Goal: Use online tool/utility: Utilize a website feature to perform a specific function

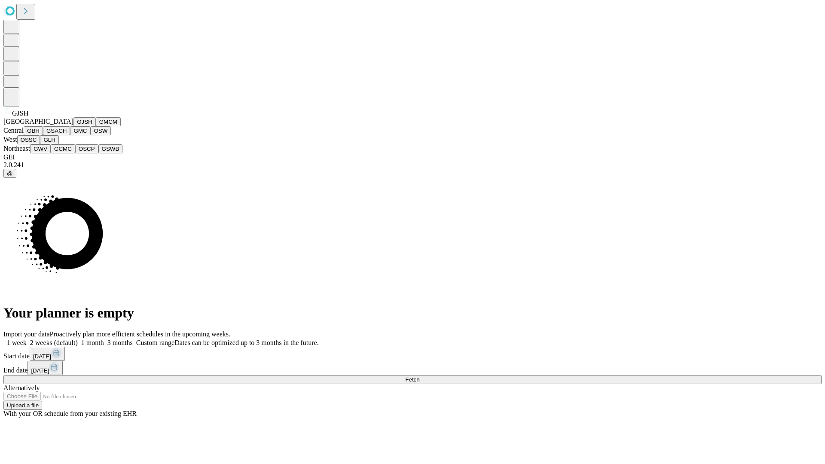
click at [73, 126] on button "GJSH" at bounding box center [84, 121] width 22 height 9
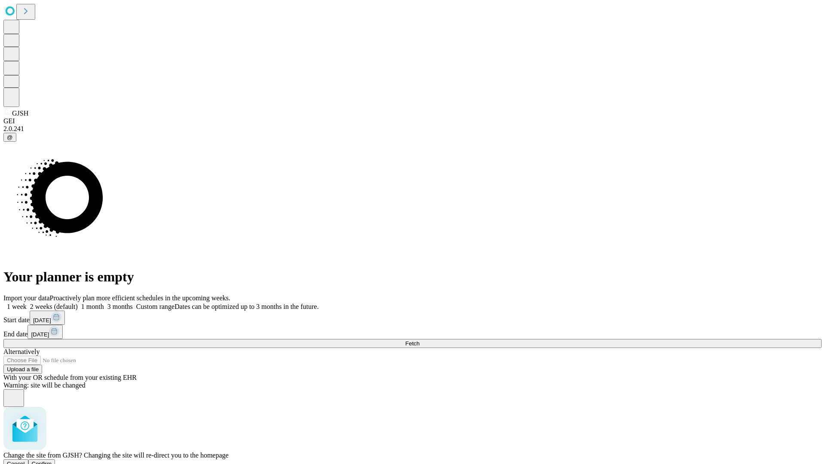
click at [52, 461] on span "Confirm" at bounding box center [42, 464] width 20 height 6
click at [27, 303] on label "1 week" at bounding box center [14, 306] width 23 height 7
click at [419, 340] on span "Fetch" at bounding box center [412, 343] width 14 height 6
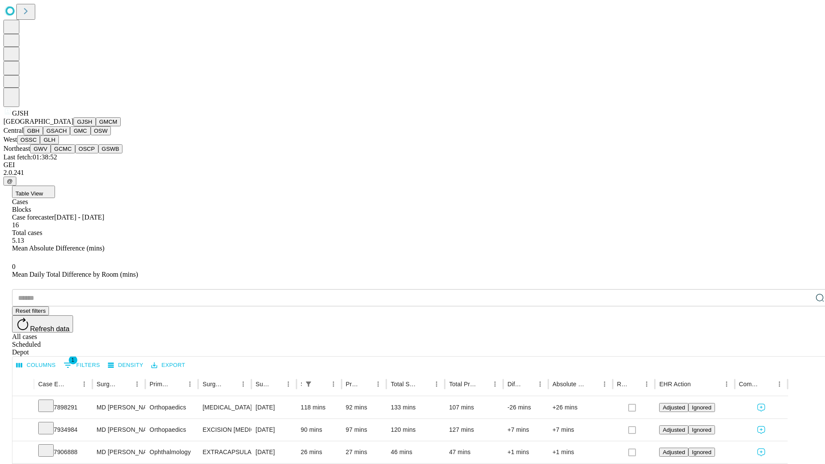
click at [96, 126] on button "GMCM" at bounding box center [108, 121] width 25 height 9
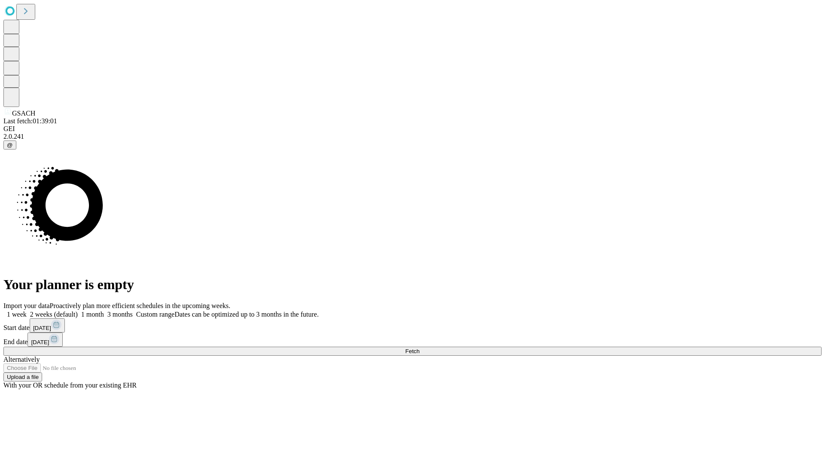
click at [27, 311] on label "1 week" at bounding box center [14, 314] width 23 height 7
click at [419, 348] on span "Fetch" at bounding box center [412, 351] width 14 height 6
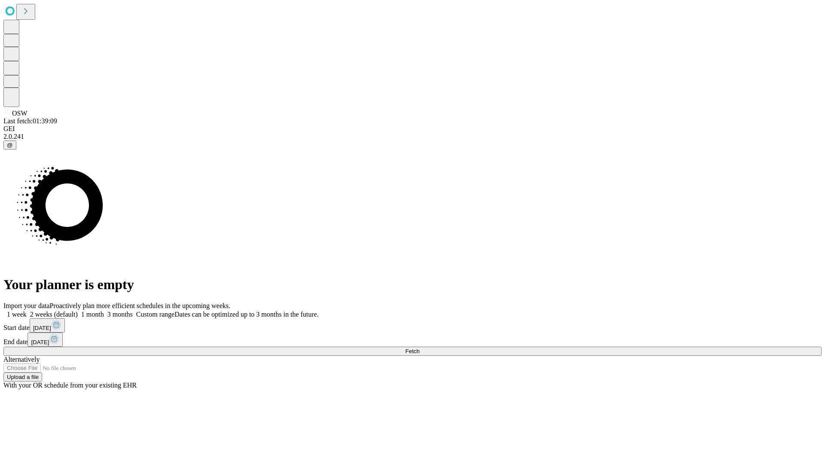
click at [419, 348] on span "Fetch" at bounding box center [412, 351] width 14 height 6
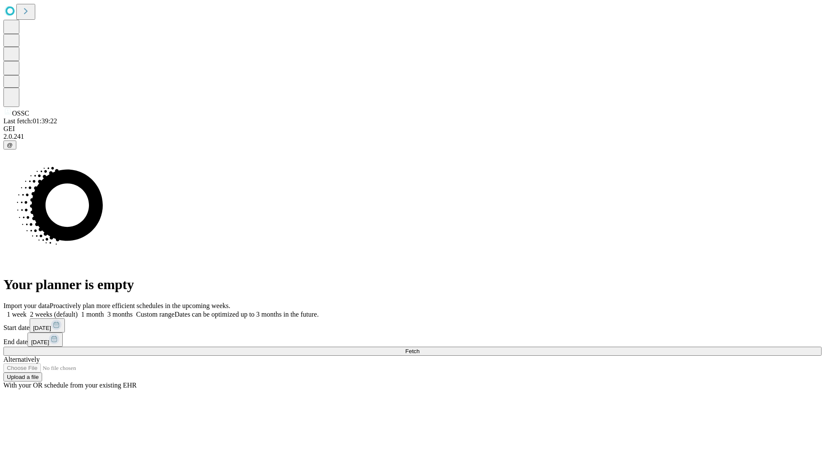
click at [27, 311] on label "1 week" at bounding box center [14, 314] width 23 height 7
click at [419, 348] on span "Fetch" at bounding box center [412, 351] width 14 height 6
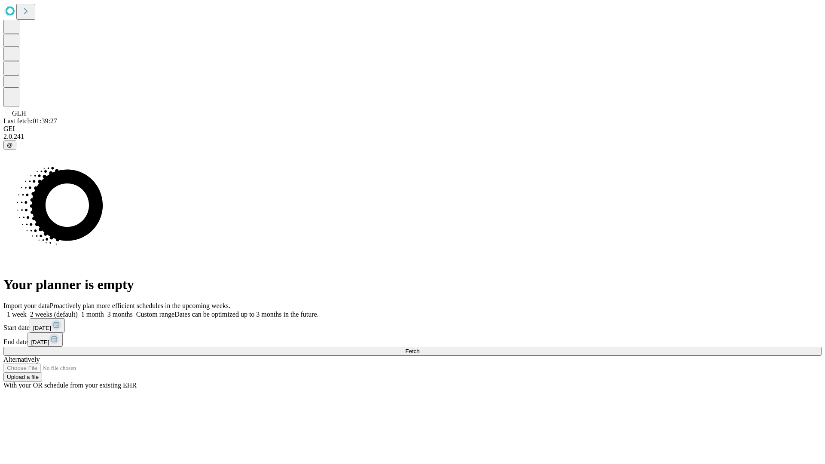
click at [27, 311] on label "1 week" at bounding box center [14, 314] width 23 height 7
click at [419, 348] on span "Fetch" at bounding box center [412, 351] width 14 height 6
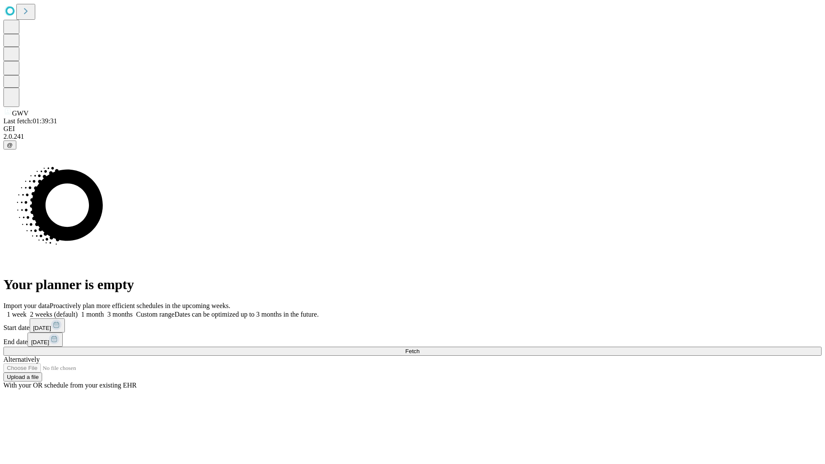
click at [419, 348] on span "Fetch" at bounding box center [412, 351] width 14 height 6
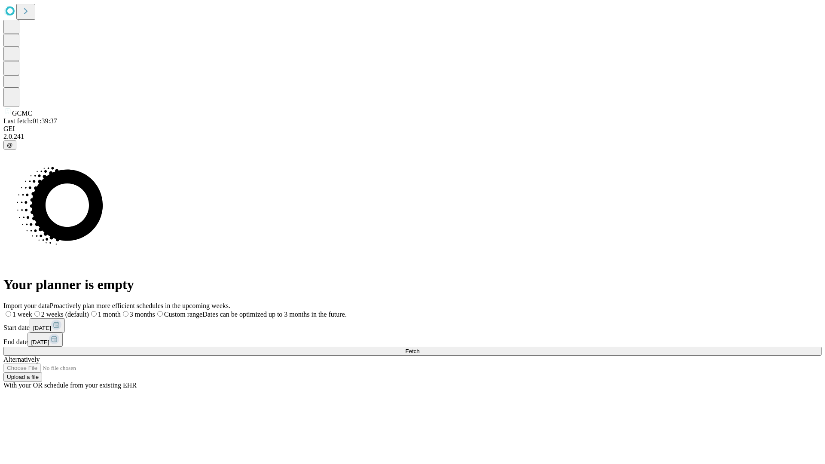
click at [32, 311] on label "1 week" at bounding box center [17, 314] width 29 height 7
click at [419, 348] on span "Fetch" at bounding box center [412, 351] width 14 height 6
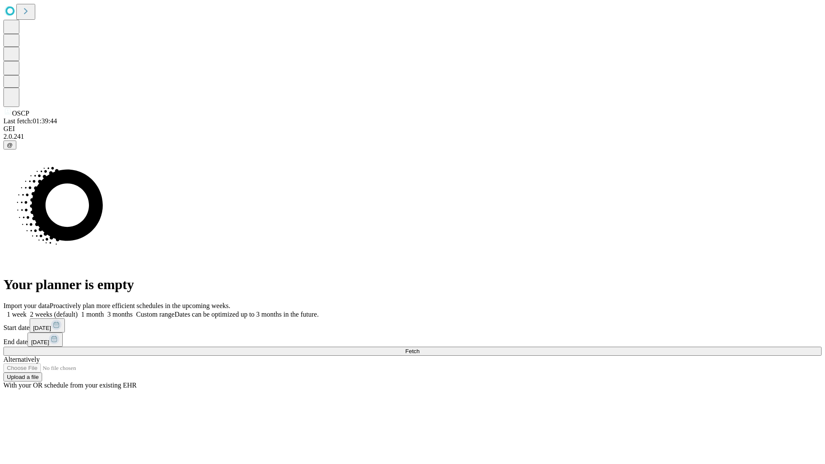
click at [27, 311] on label "1 week" at bounding box center [14, 314] width 23 height 7
click at [419, 348] on span "Fetch" at bounding box center [412, 351] width 14 height 6
